Goal: Task Accomplishment & Management: Manage account settings

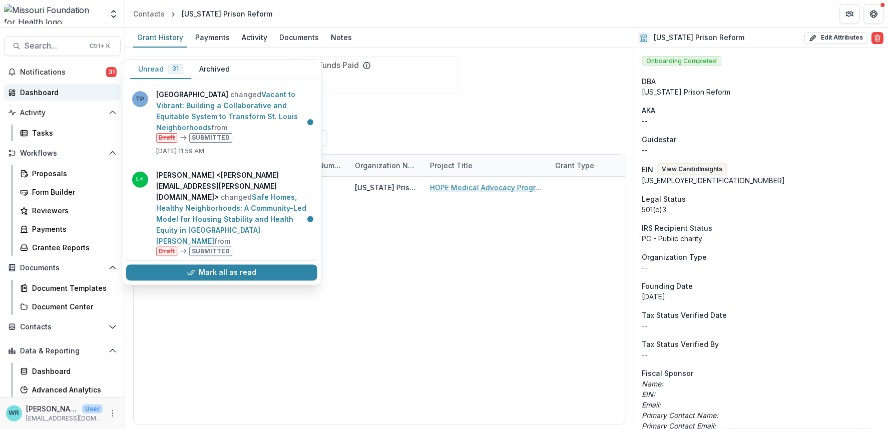
click at [40, 89] on div "Dashboard" at bounding box center [66, 92] width 93 height 11
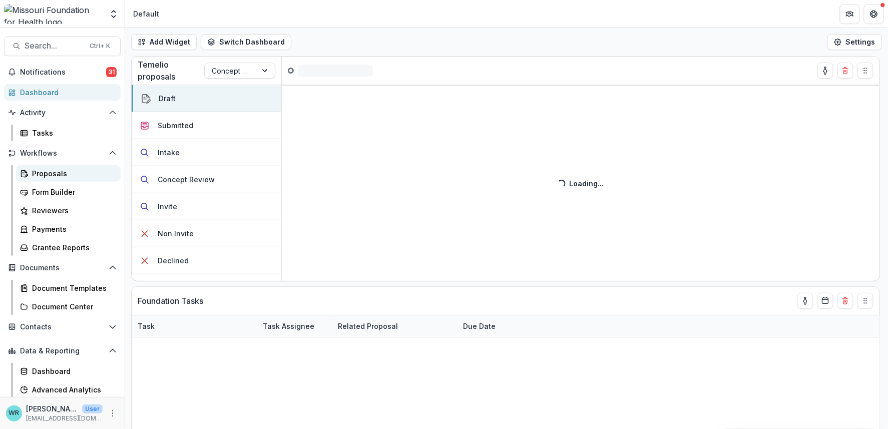
click at [58, 176] on div "Proposals" at bounding box center [72, 173] width 81 height 11
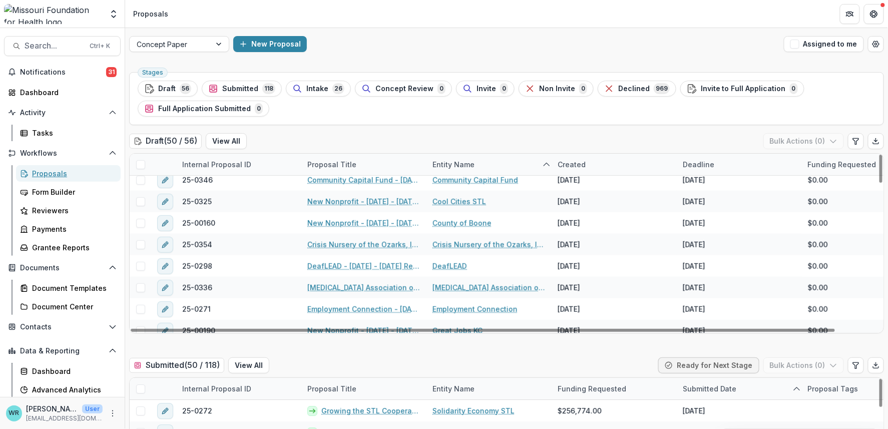
scroll to position [222, 0]
click at [453, 166] on div "Entity Name" at bounding box center [453, 164] width 54 height 11
click at [454, 204] on span "Sort Ascending" at bounding box center [472, 207] width 53 height 9
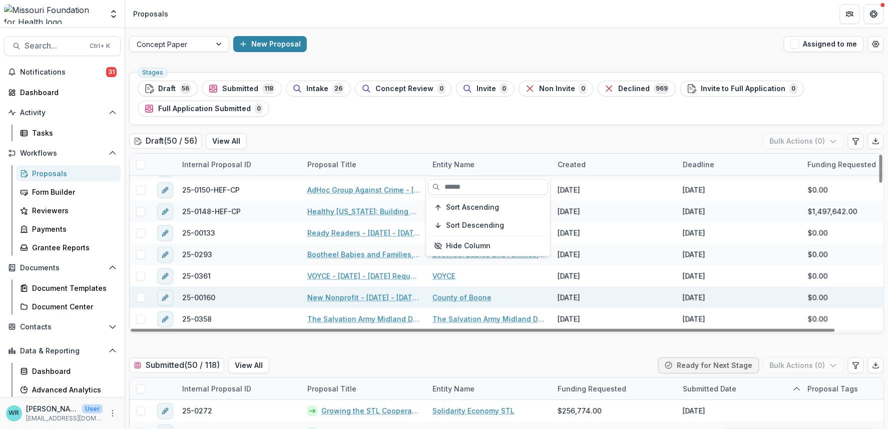
scroll to position [333, 0]
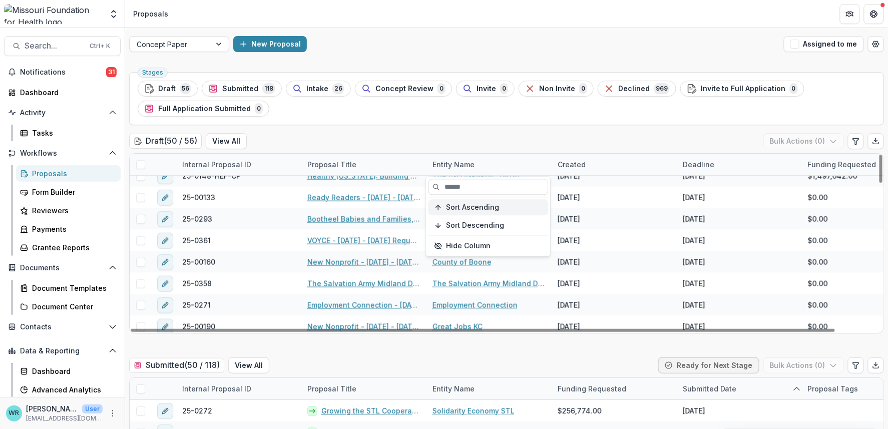
click at [467, 207] on span "Sort Ascending" at bounding box center [472, 207] width 53 height 9
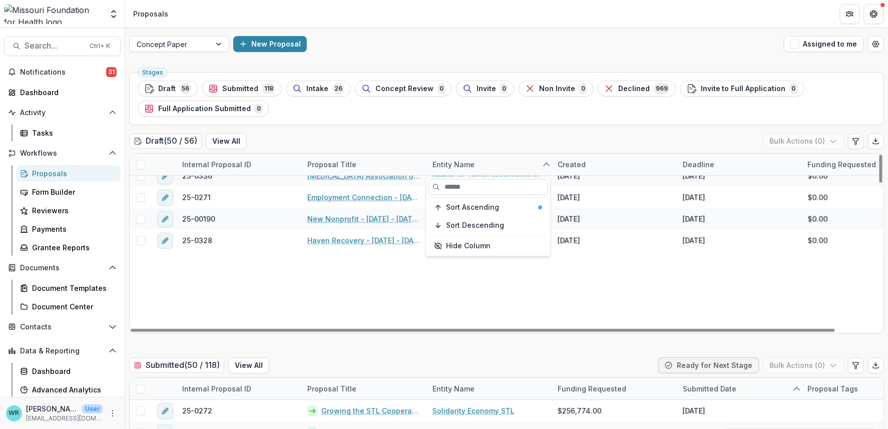
scroll to position [0, 0]
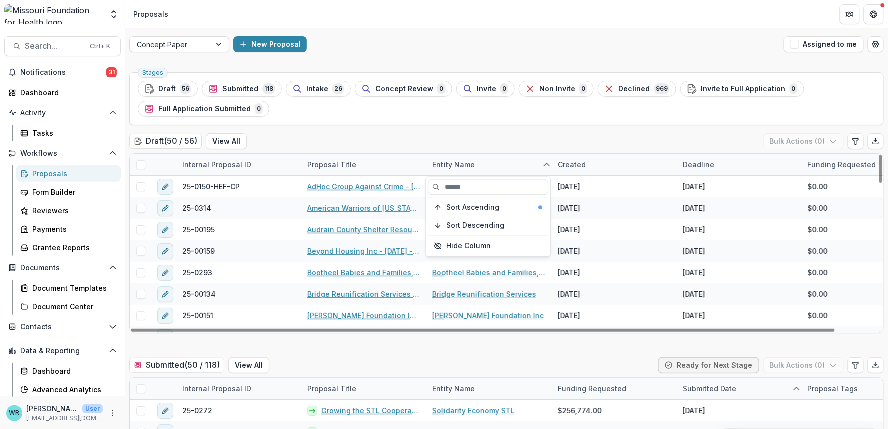
click at [644, 143] on div "Draft ( 50 / 56 ) View All Bulk Actions ( 0 )" at bounding box center [506, 143] width 755 height 20
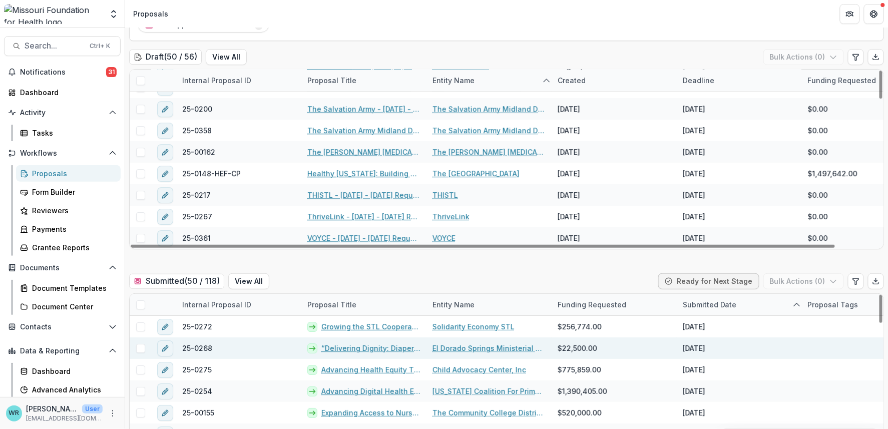
scroll to position [111, 0]
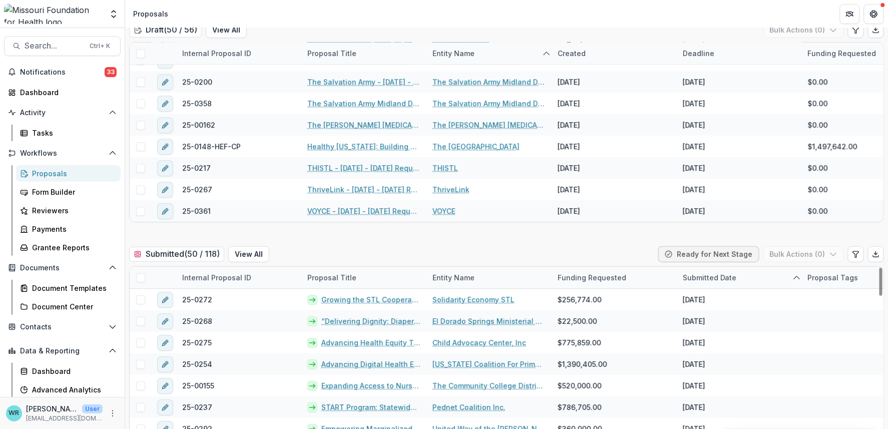
click at [449, 276] on div "Entity Name" at bounding box center [453, 277] width 54 height 11
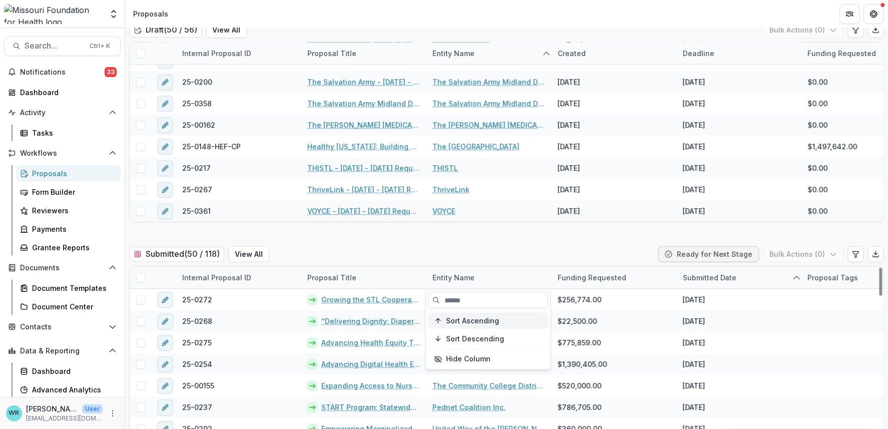
click at [472, 322] on span "Sort Ascending" at bounding box center [472, 320] width 53 height 9
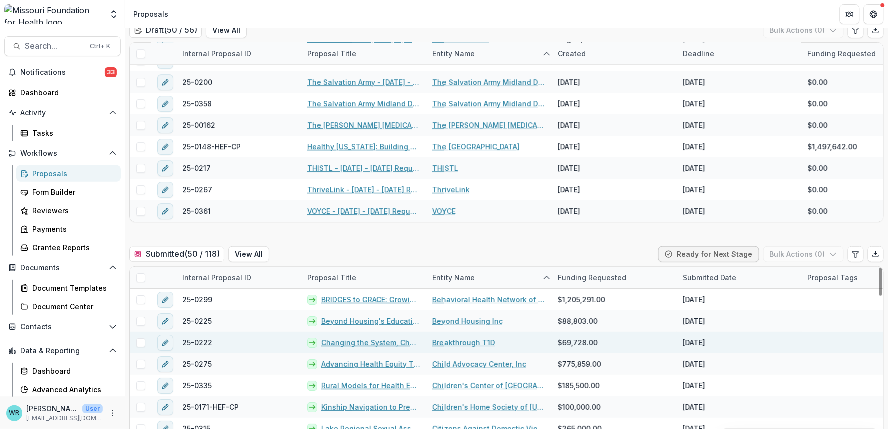
click at [809, 332] on div at bounding box center [865, 343] width 125 height 22
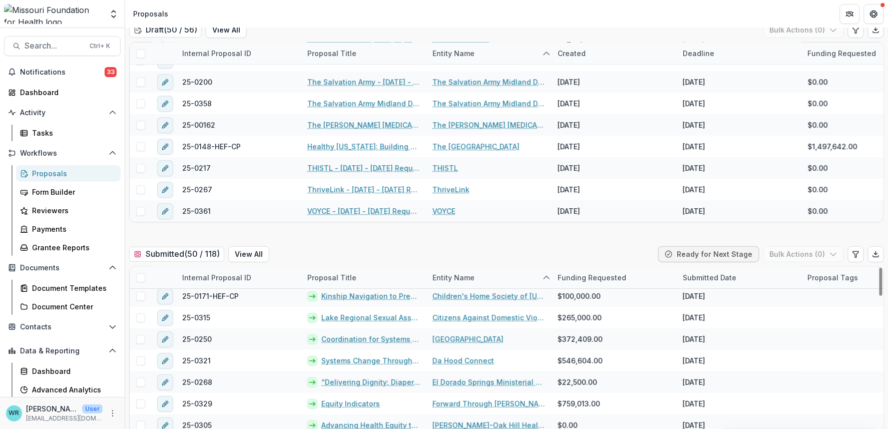
scroll to position [0, 0]
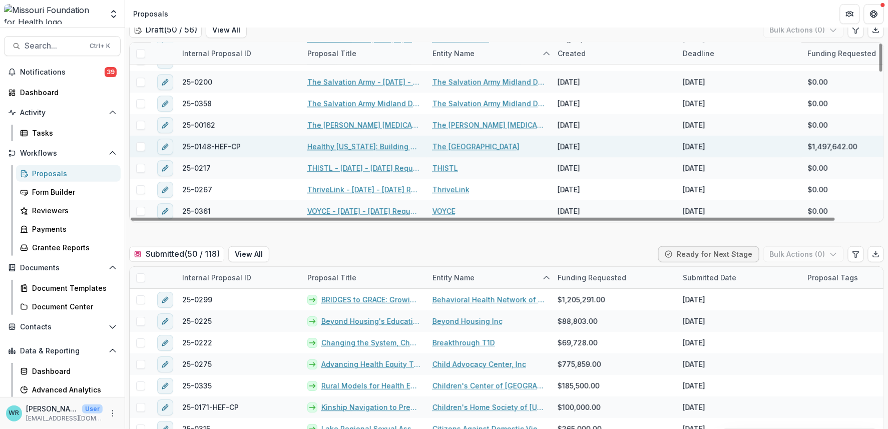
click at [492, 141] on link "The [GEOGRAPHIC_DATA]" at bounding box center [475, 146] width 87 height 11
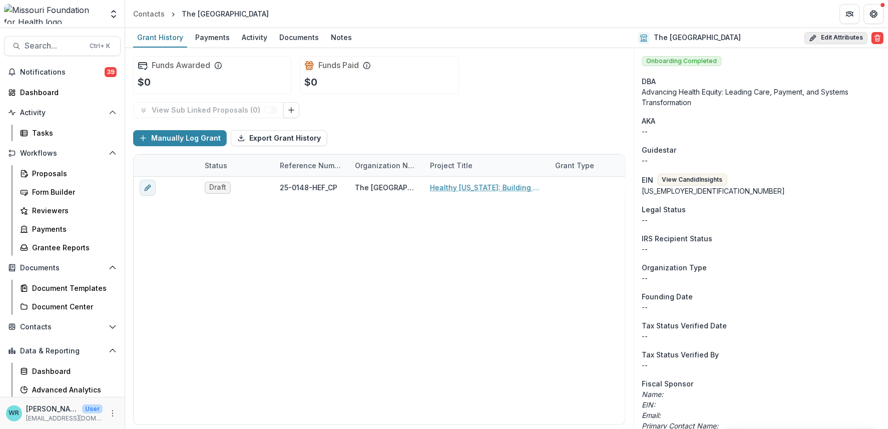
click at [834, 37] on button "Edit Attributes" at bounding box center [836, 38] width 63 height 12
select select
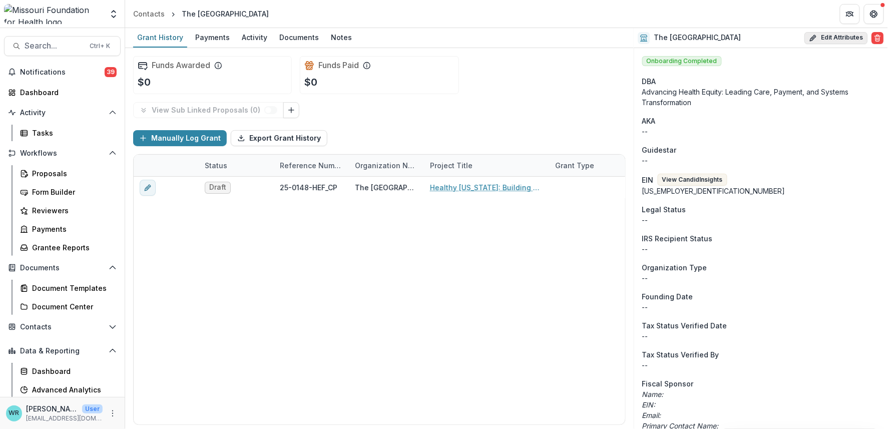
select select
select select "***"
select select "**********"
select select
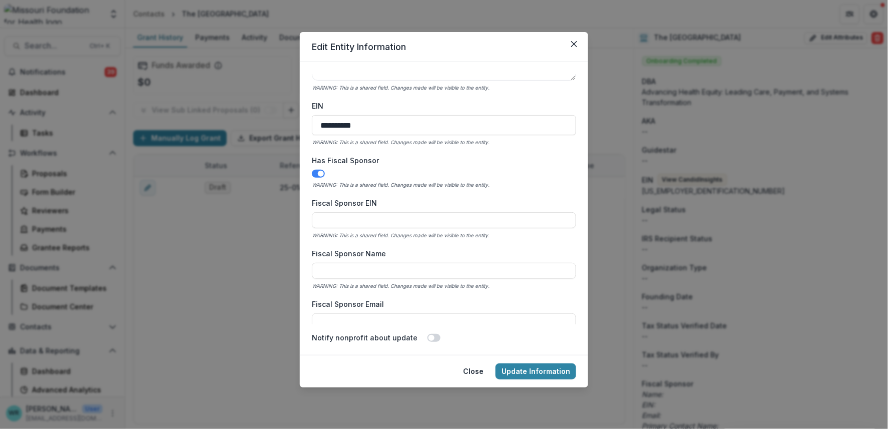
scroll to position [389, 0]
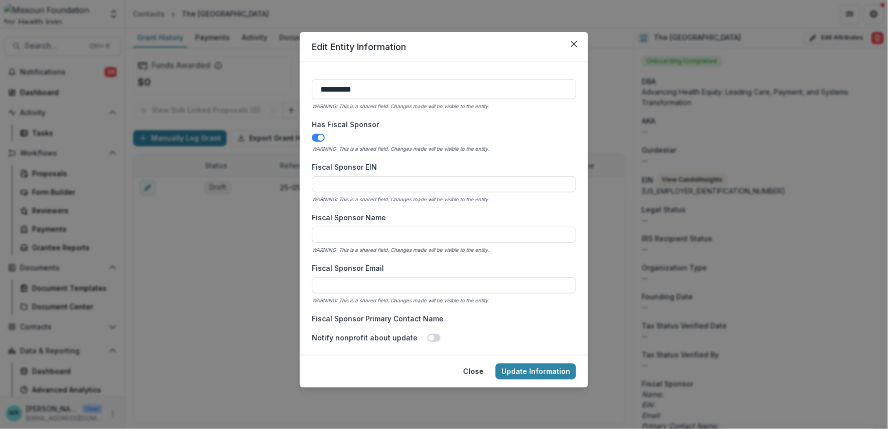
click at [318, 137] on span at bounding box center [321, 138] width 6 height 6
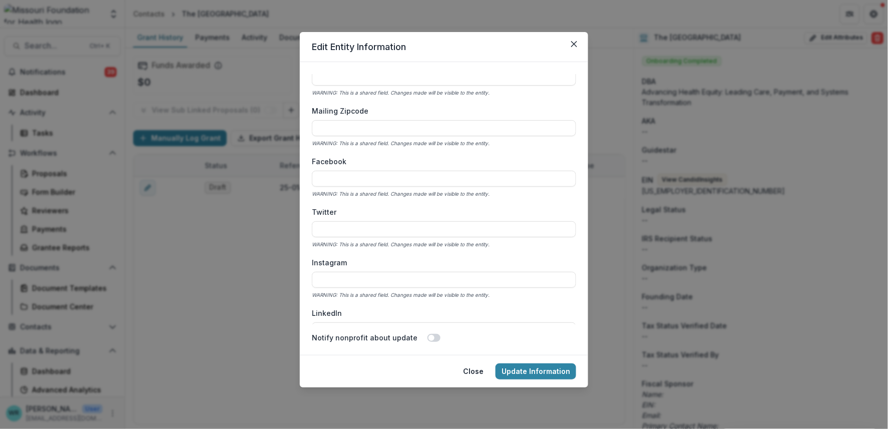
scroll to position [1112, 0]
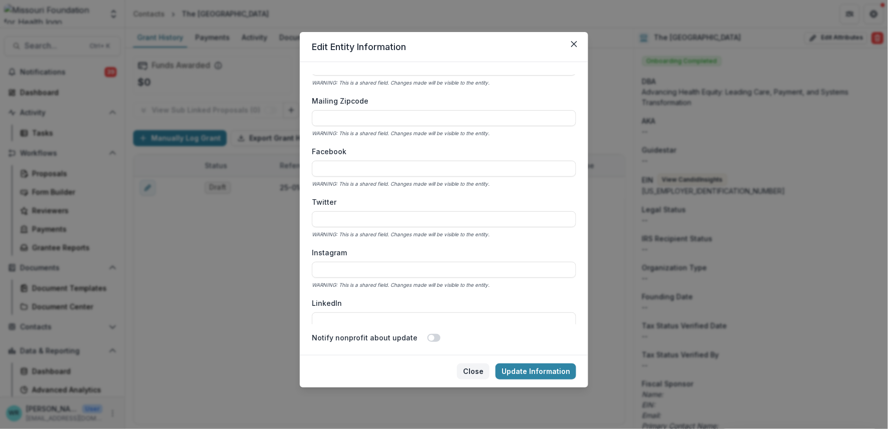
click at [478, 369] on button "Close" at bounding box center [473, 371] width 33 height 16
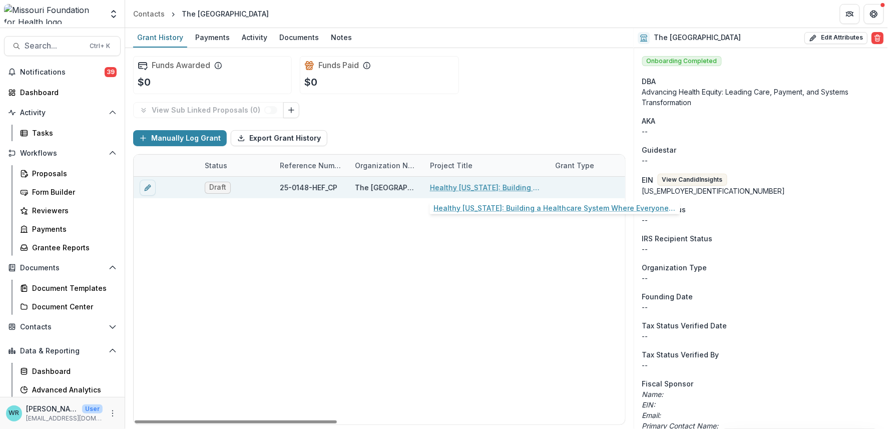
click at [471, 188] on link "Healthy [US_STATE]: Building a Healthcare System Where Everyone Thrives" at bounding box center [486, 187] width 113 height 11
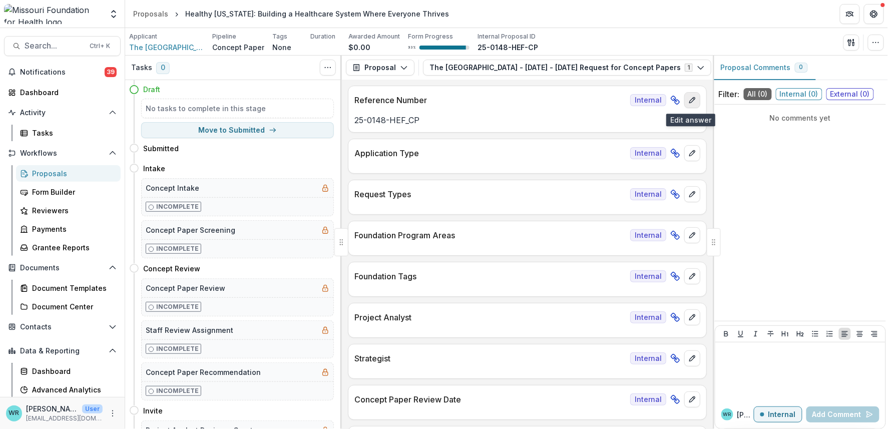
click at [691, 103] on icon "edit" at bounding box center [692, 100] width 8 height 8
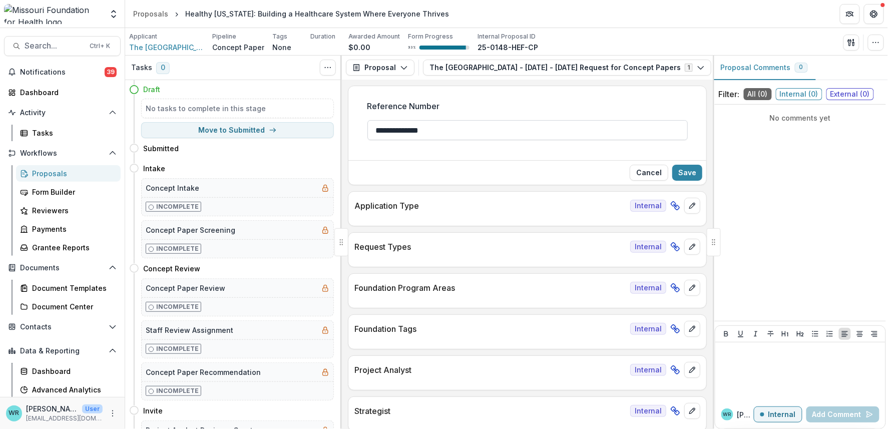
drag, startPoint x: 429, startPoint y: 132, endPoint x: 439, endPoint y: 135, distance: 9.8
click at [429, 132] on input "**********" at bounding box center [527, 130] width 320 height 20
type input "**********"
click at [680, 171] on button "Save" at bounding box center [687, 173] width 30 height 16
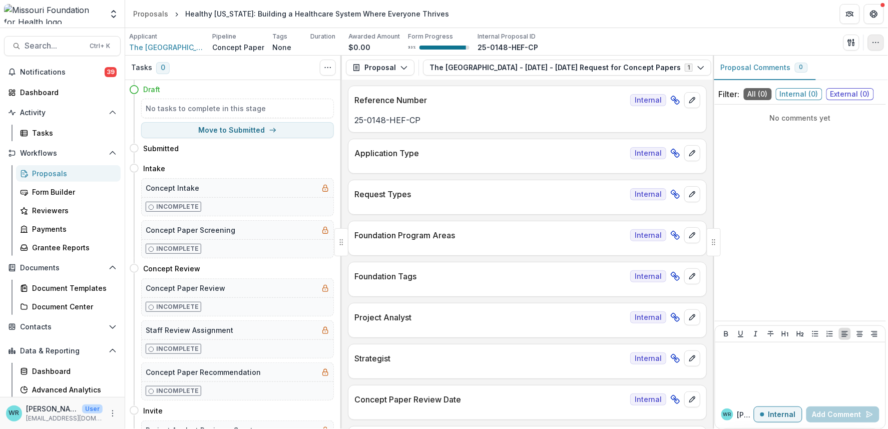
click at [879, 44] on icon "button" at bounding box center [876, 43] width 8 height 8
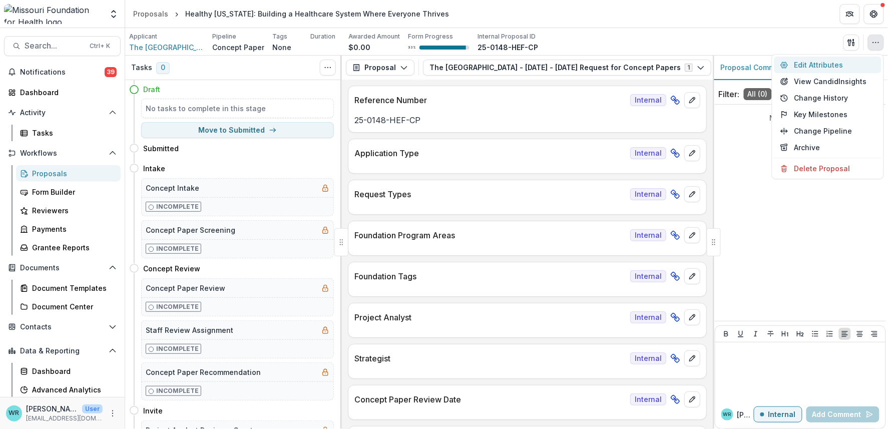
click at [818, 64] on button "Edit Attributes" at bounding box center [827, 65] width 107 height 17
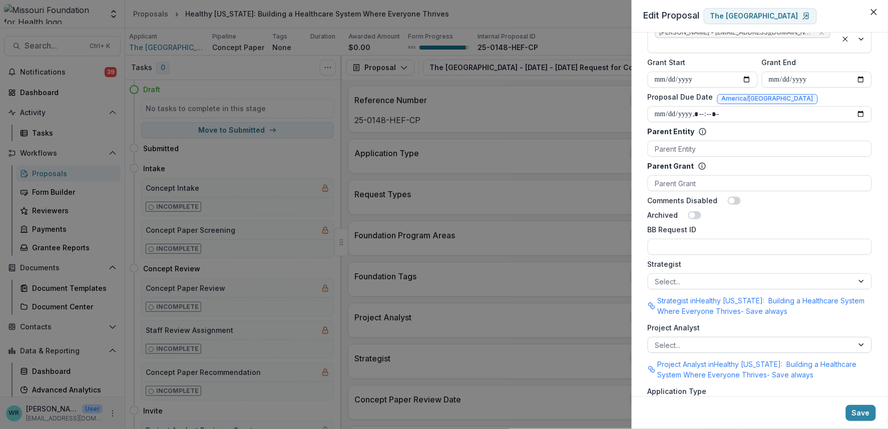
scroll to position [573, 0]
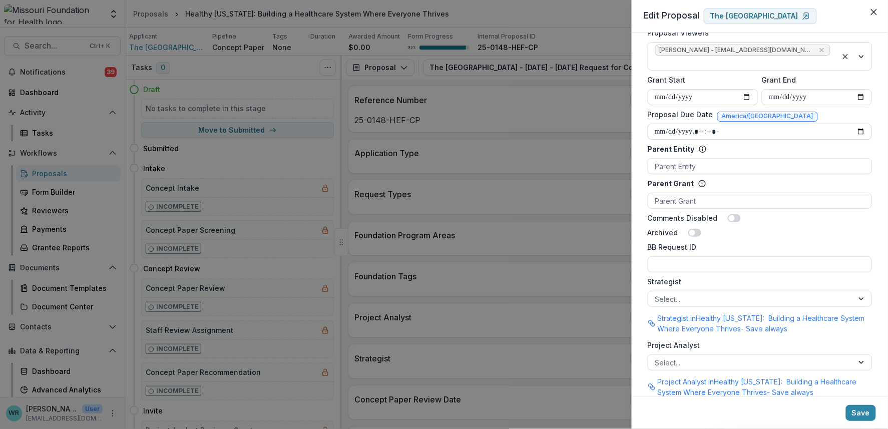
click at [704, 124] on input "Proposal Due Date" at bounding box center [760, 132] width 224 height 16
type input "**********"
click at [853, 414] on button "Save" at bounding box center [861, 413] width 30 height 16
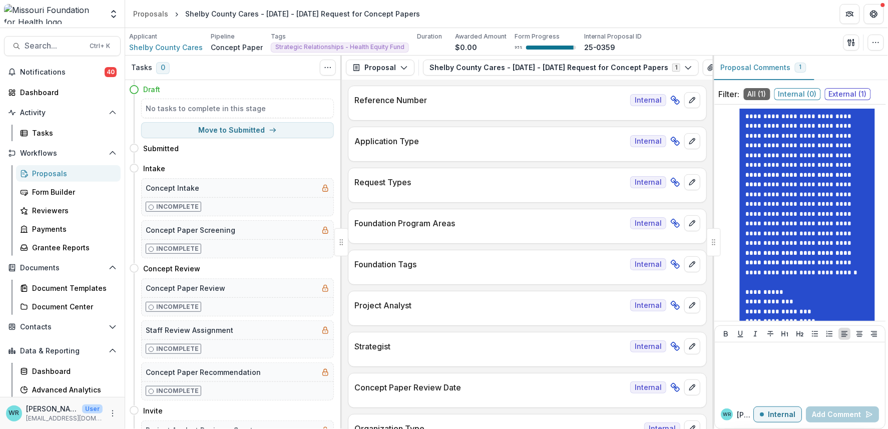
scroll to position [190, 0]
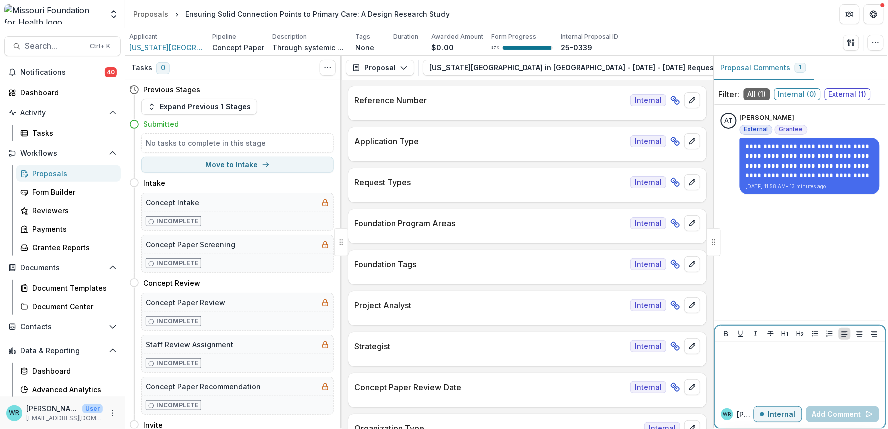
click at [797, 349] on p at bounding box center [800, 351] width 162 height 11
click at [841, 411] on button "Add Comment" at bounding box center [842, 414] width 73 height 16
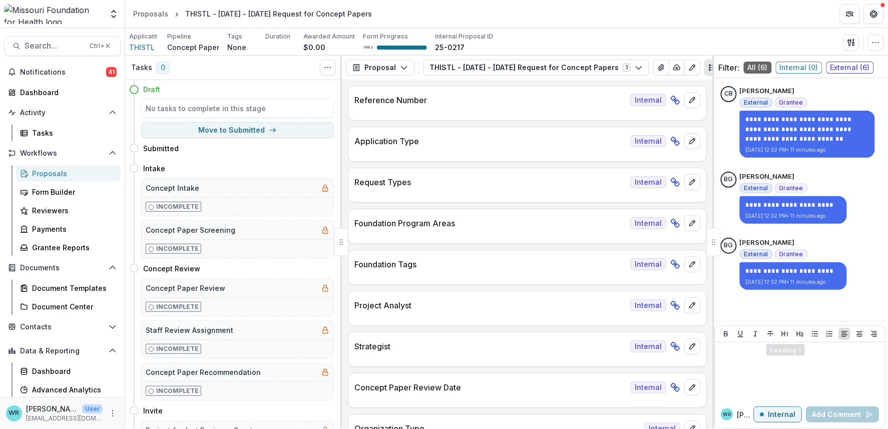
scroll to position [28, 0]
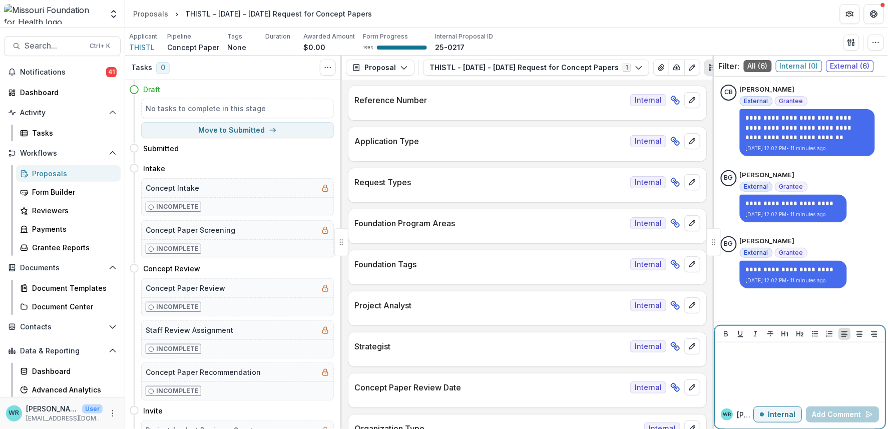
click at [760, 353] on p at bounding box center [800, 351] width 162 height 11
click at [851, 356] on p "**********" at bounding box center [799, 351] width 160 height 11
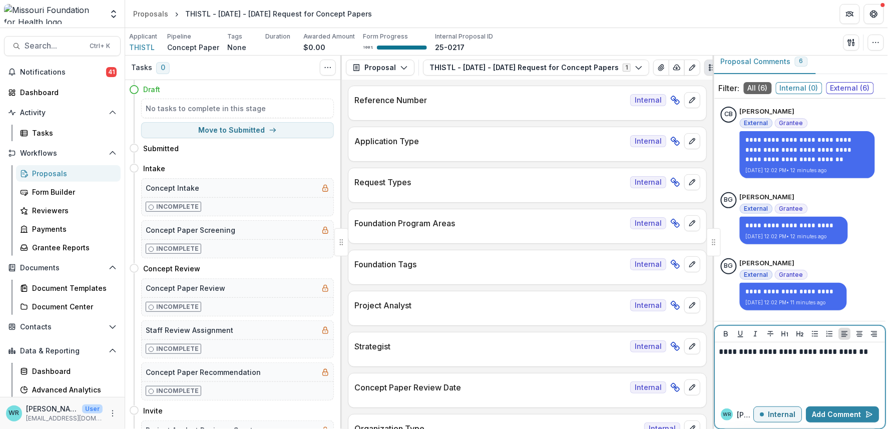
scroll to position [0, 0]
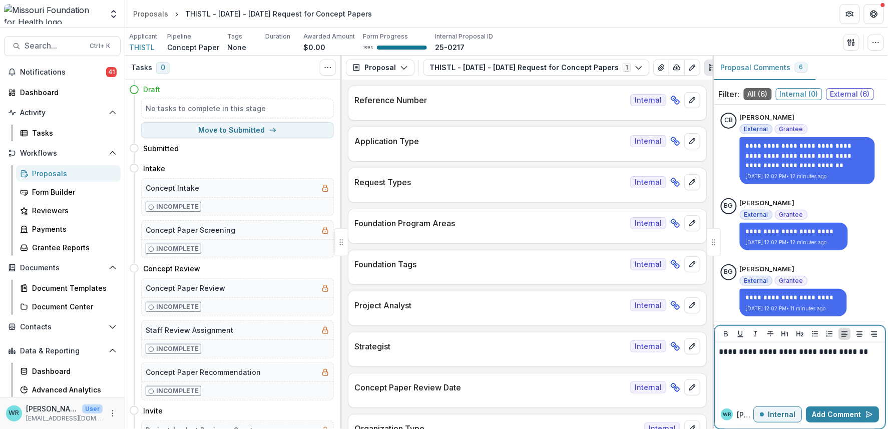
drag, startPoint x: 757, startPoint y: 350, endPoint x: 854, endPoint y: 380, distance: 101.0
click at [757, 350] on p "**********" at bounding box center [799, 351] width 160 height 11
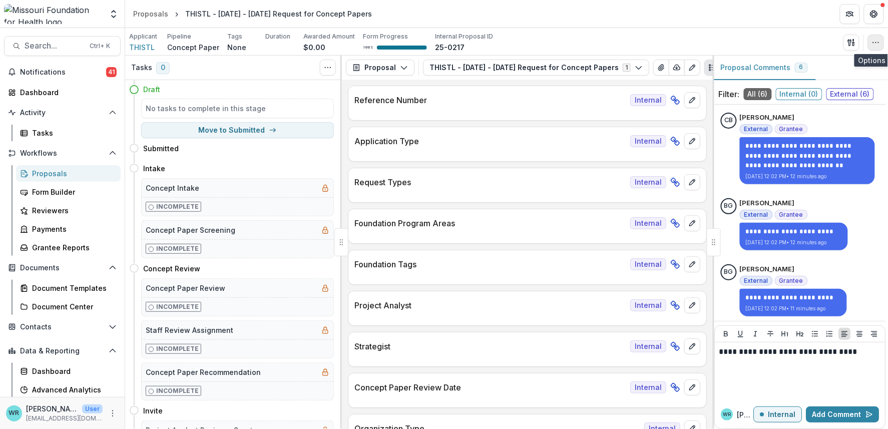
click at [880, 45] on icon "button" at bounding box center [876, 43] width 8 height 8
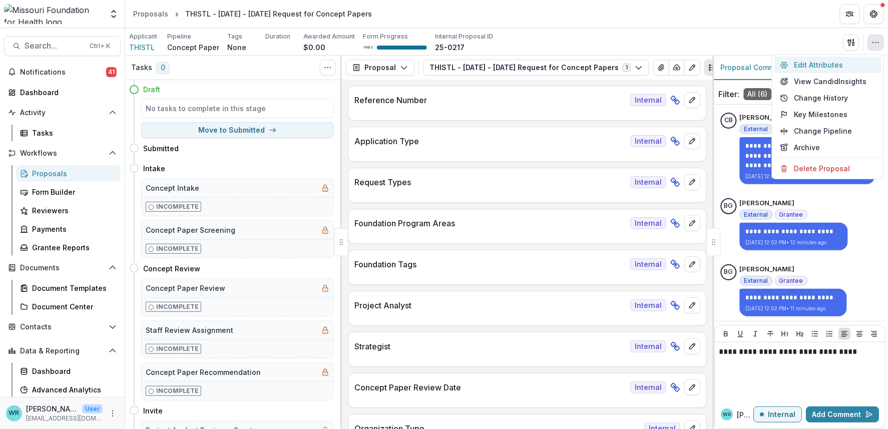
click at [844, 64] on button "Edit Attributes" at bounding box center [827, 65] width 107 height 17
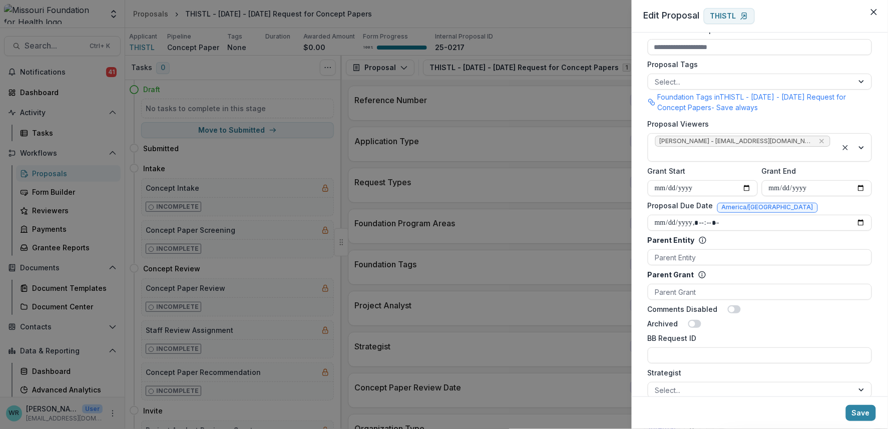
scroll to position [501, 0]
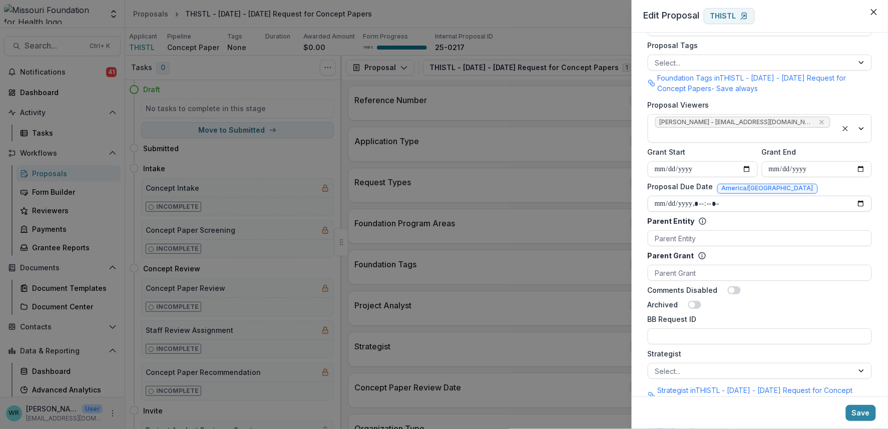
click at [701, 196] on input "Proposal Due Date" at bounding box center [760, 204] width 224 height 16
type input "**********"
click at [863, 417] on button "Save" at bounding box center [861, 413] width 30 height 16
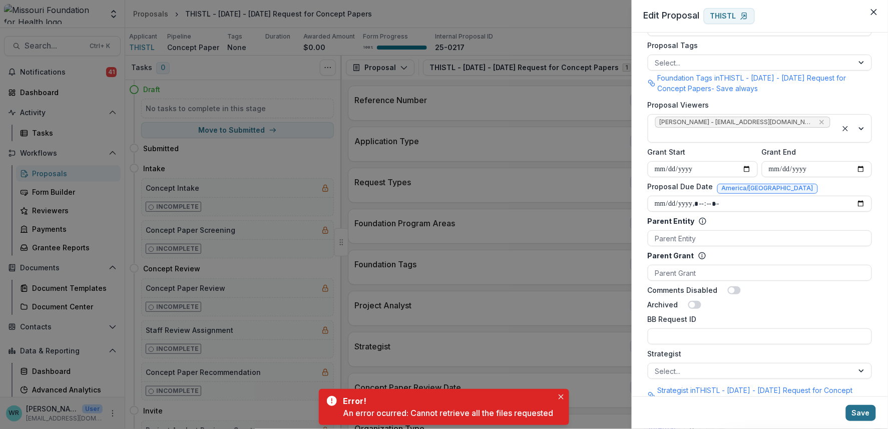
click at [873, 413] on button "Save" at bounding box center [861, 413] width 30 height 16
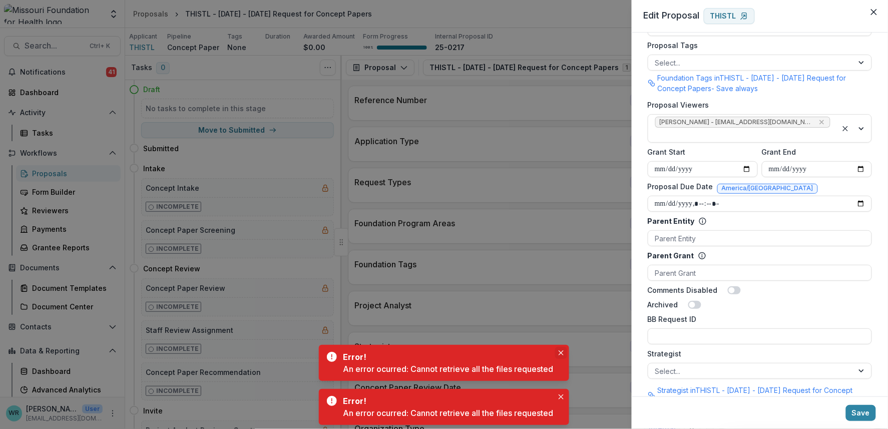
click at [561, 353] on icon "Close" at bounding box center [561, 352] width 5 height 5
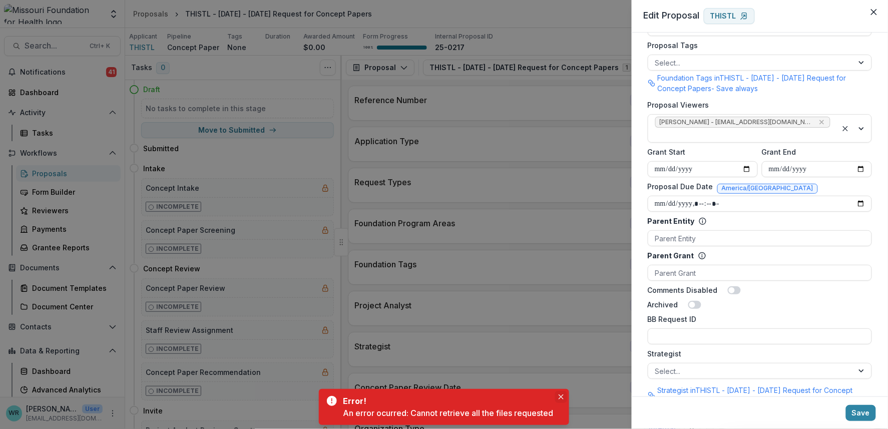
click at [558, 399] on button "Close" at bounding box center [561, 397] width 12 height 12
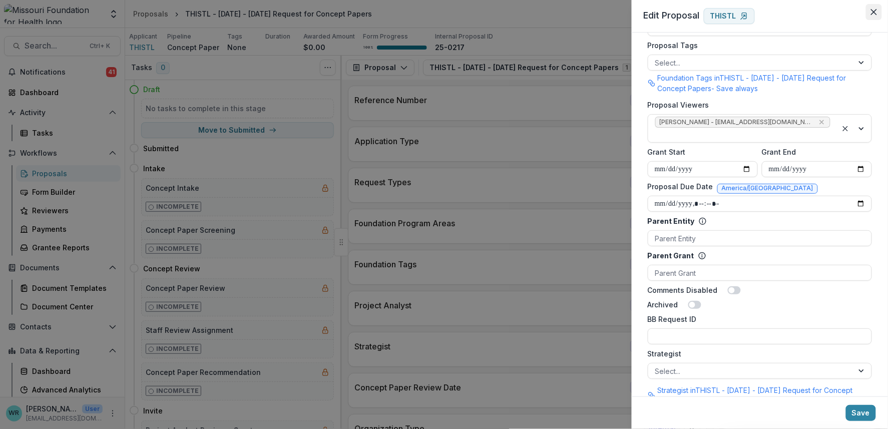
click at [872, 14] on icon "Close" at bounding box center [874, 12] width 6 height 6
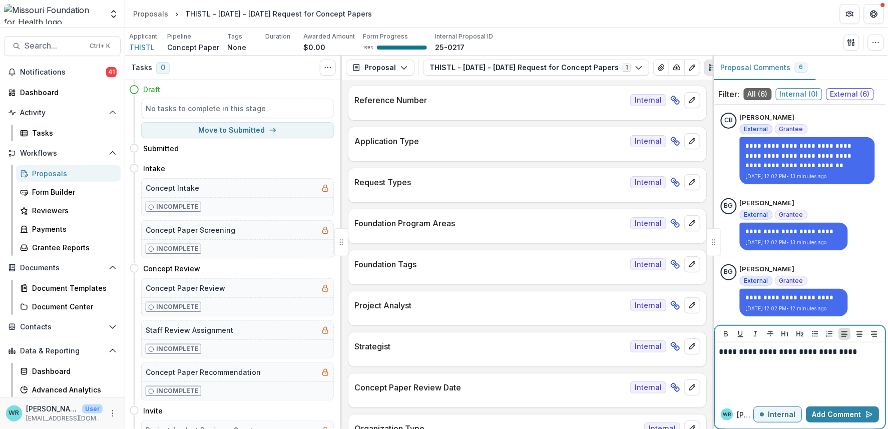
click at [844, 356] on p "**********" at bounding box center [799, 351] width 160 height 11
click at [832, 417] on button "Add Comment" at bounding box center [842, 414] width 73 height 16
